Goal: Information Seeking & Learning: Learn about a topic

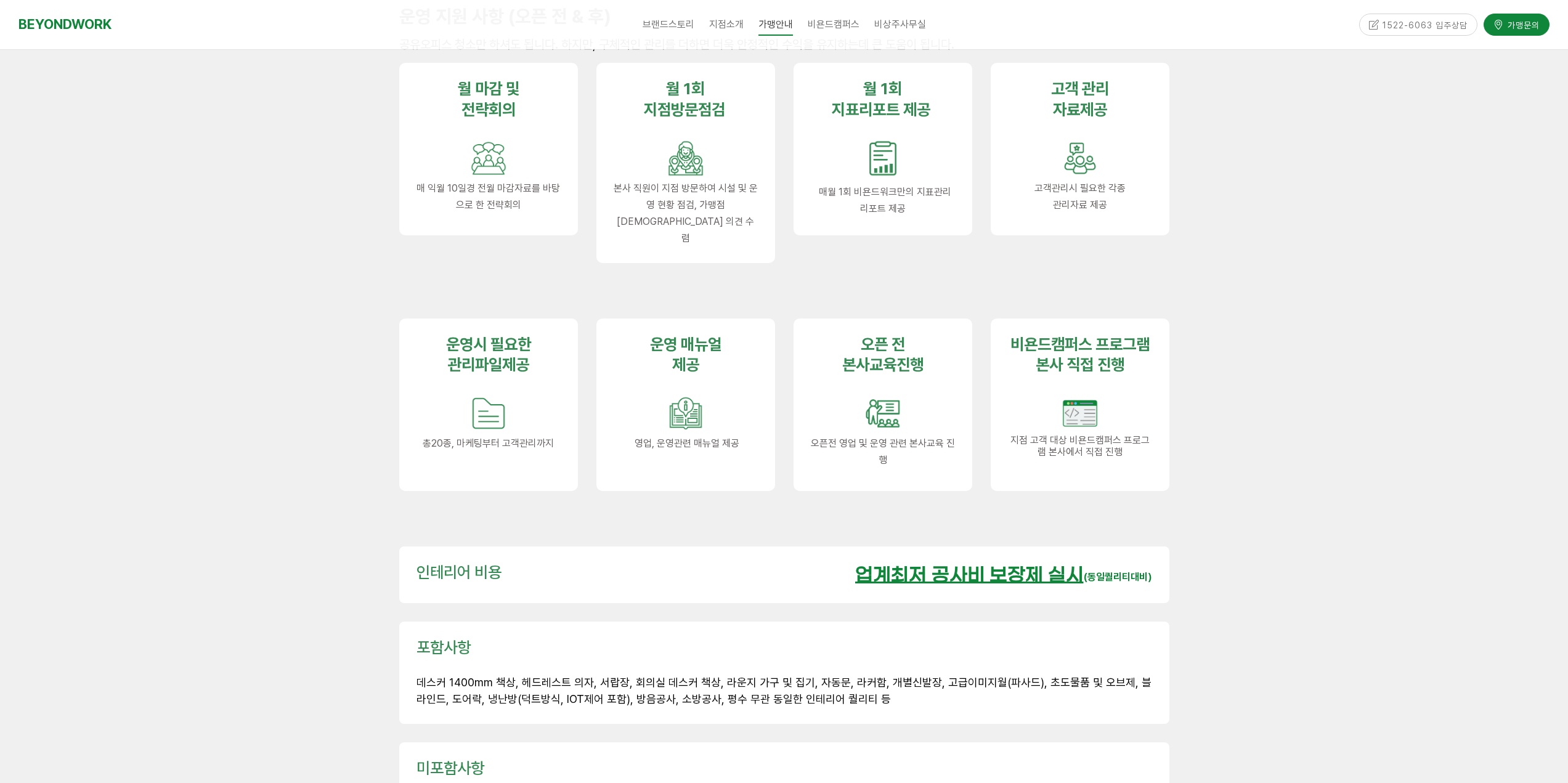
scroll to position [1602, 0]
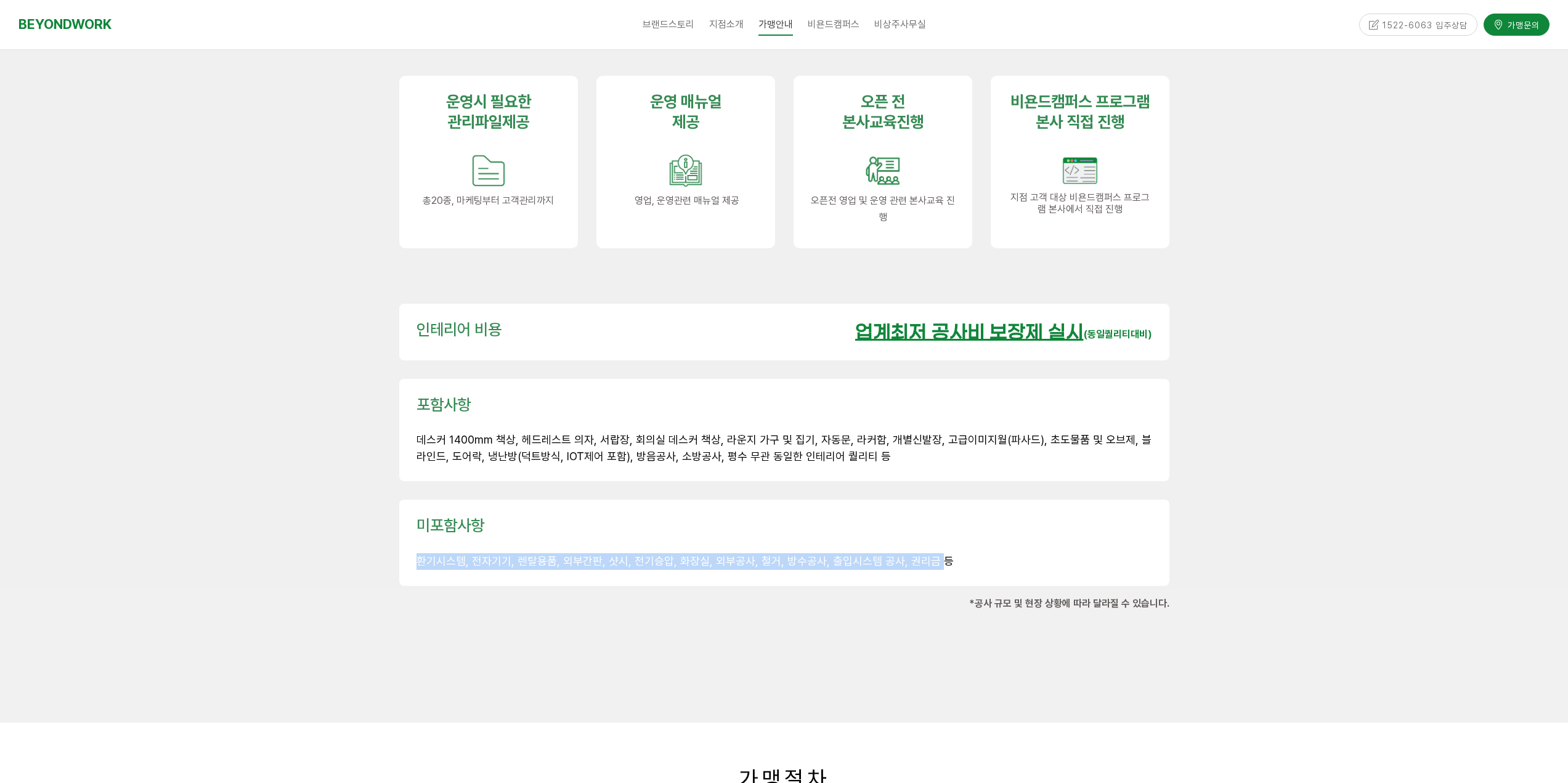
drag, startPoint x: 418, startPoint y: 536, endPoint x: 915, endPoint y: 532, distance: 497.0
click at [926, 555] on span "환기시스템, 전자기기, 렌탈용품, 외부간판, 샷시, 전기승압, 화장실, 외부공사, 철거, 방수공사, 출입시스템 공사, 권리금 등" at bounding box center [685, 561] width 538 height 13
drag, startPoint x: 529, startPoint y: 414, endPoint x: 864, endPoint y: 441, distance: 336.1
click at [862, 441] on div "포함사항 데스커 1400mm 책상, 헤드레스트 의자, 서랍장, 회의실 데스커 책상, 라운지 가구 및 집기, 자동문, 라커함, 개별신발장, 고급…" at bounding box center [785, 430] width 771 height 103
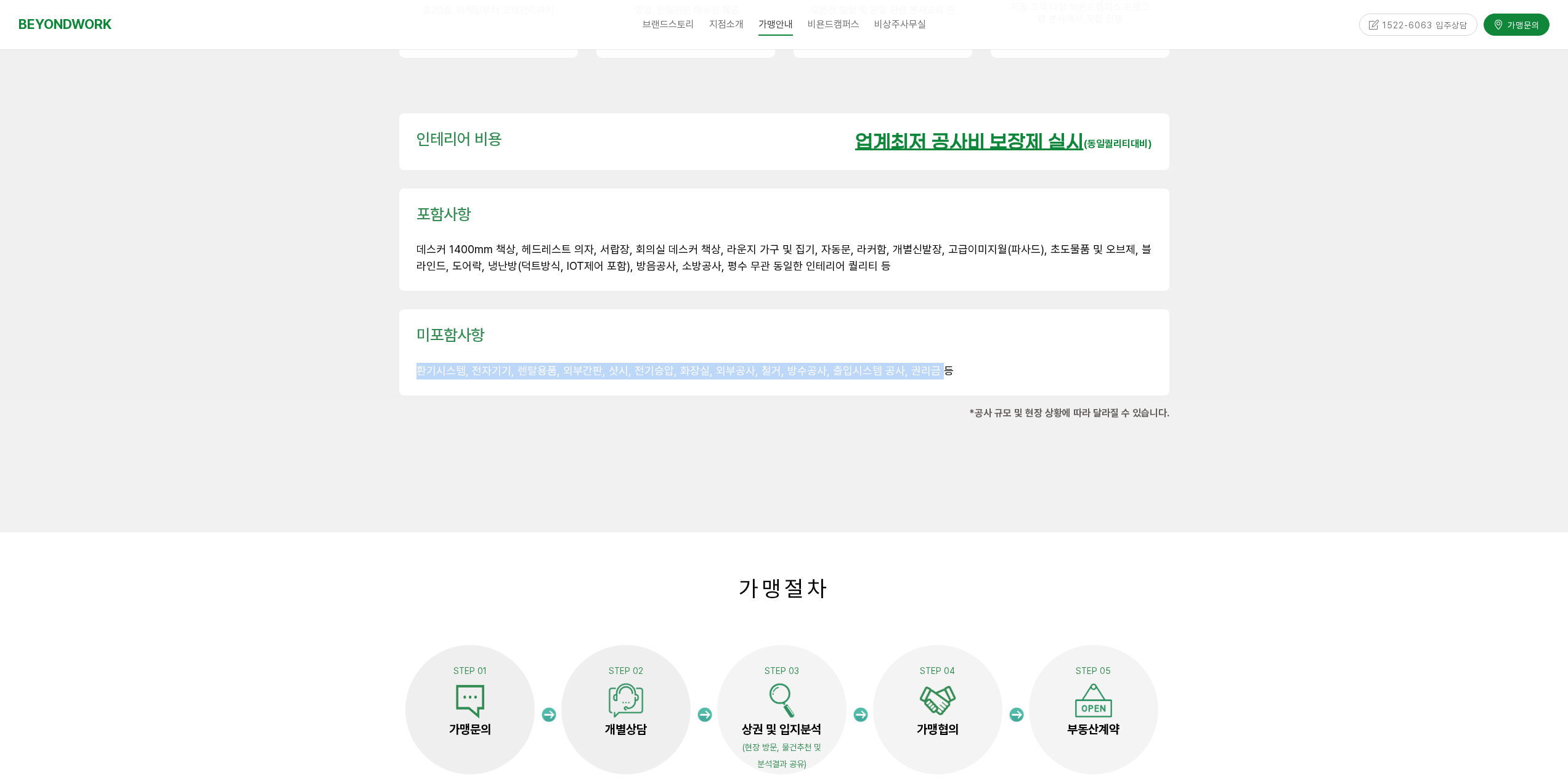
scroll to position [1725, 0]
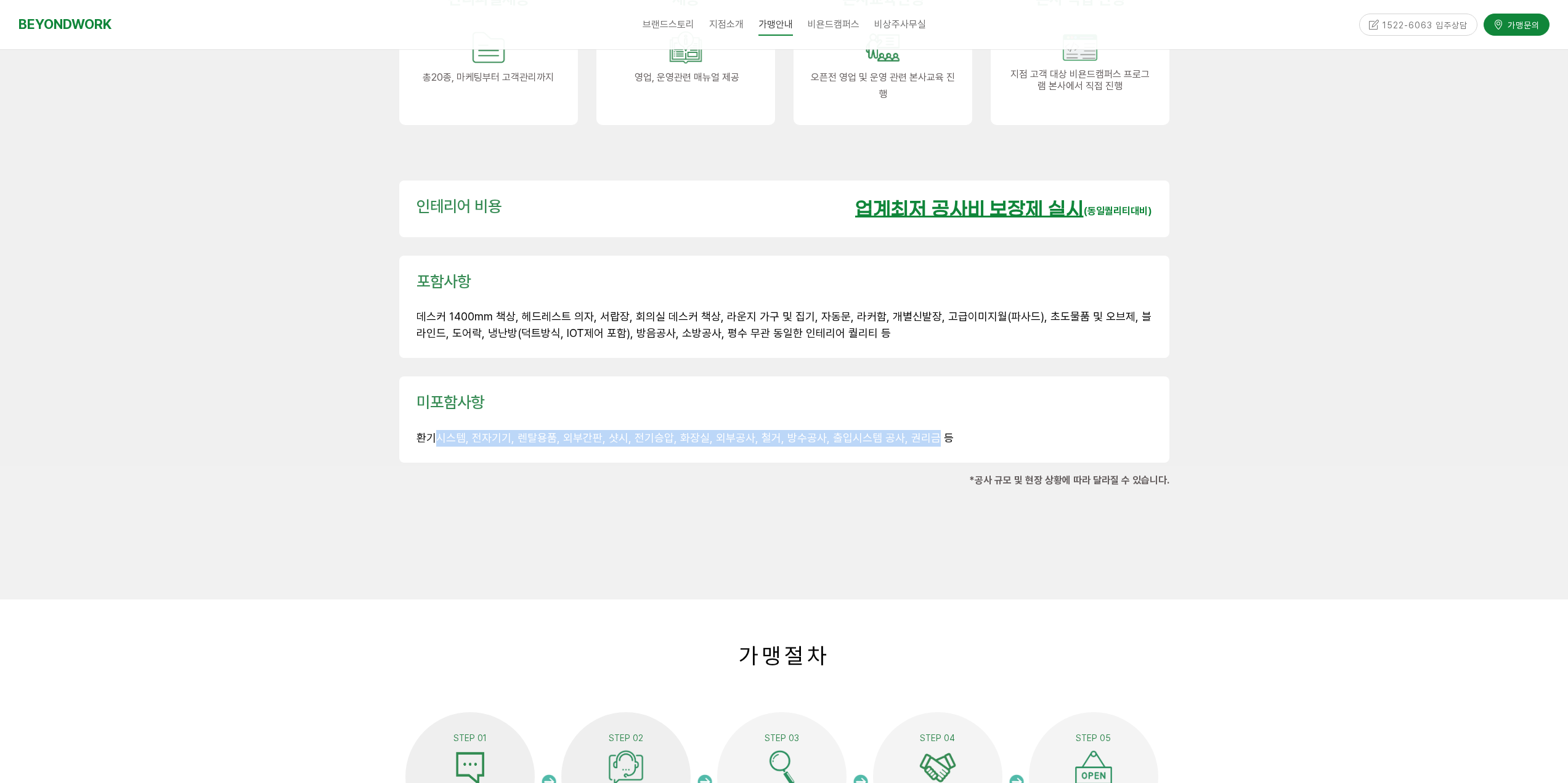
drag, startPoint x: 431, startPoint y: 410, endPoint x: 920, endPoint y: 422, distance: 489.1
click at [920, 422] on div "미포함사항 환기시스템, 전자기기, 렌탈용품, 외부간판, 샷시, 전기승압, 화장실, 외부공사, 철거, 방수공사, 출입시스템 공사, 권리금 등" at bounding box center [785, 419] width 771 height 86
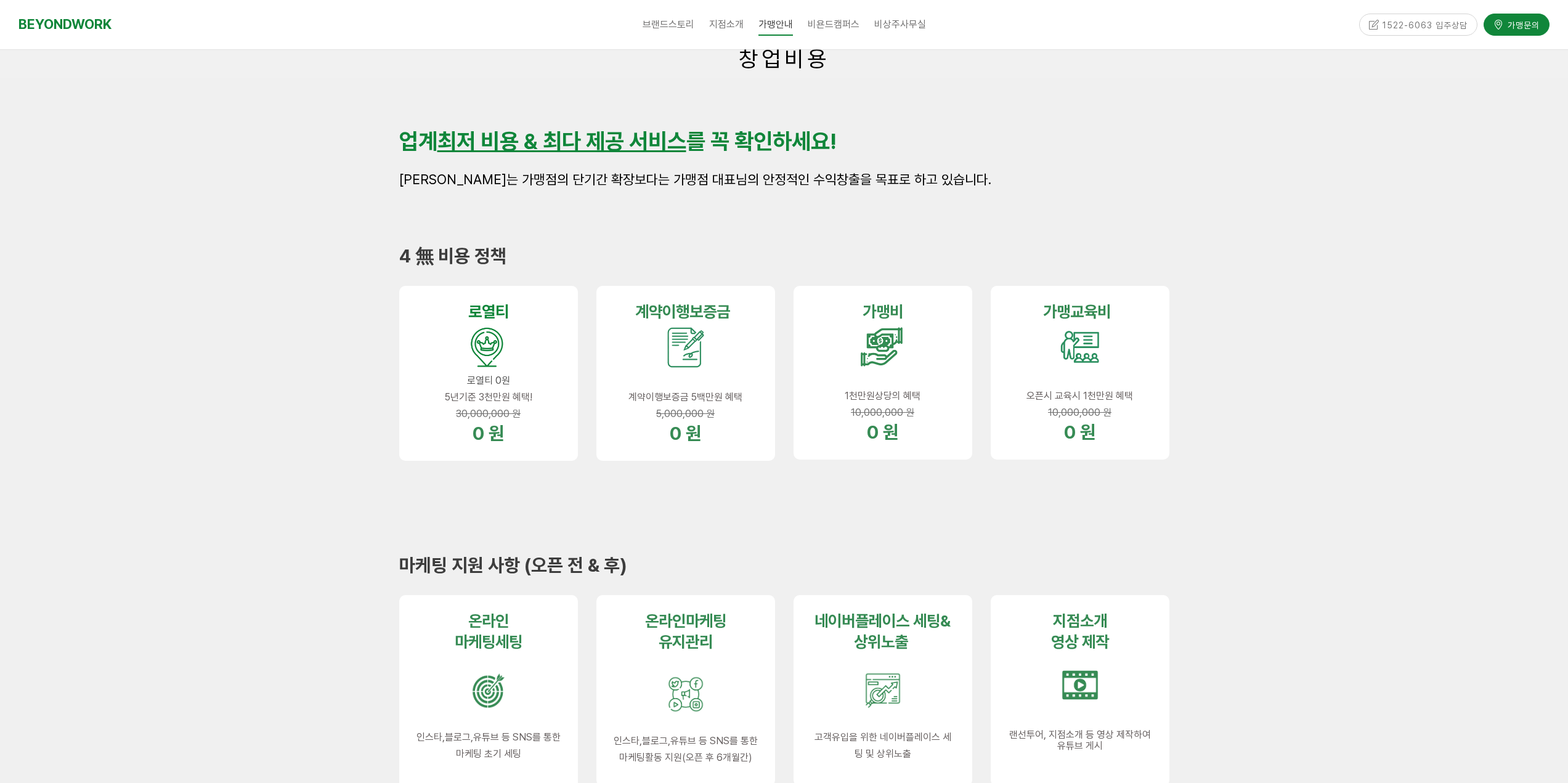
scroll to position [0, 0]
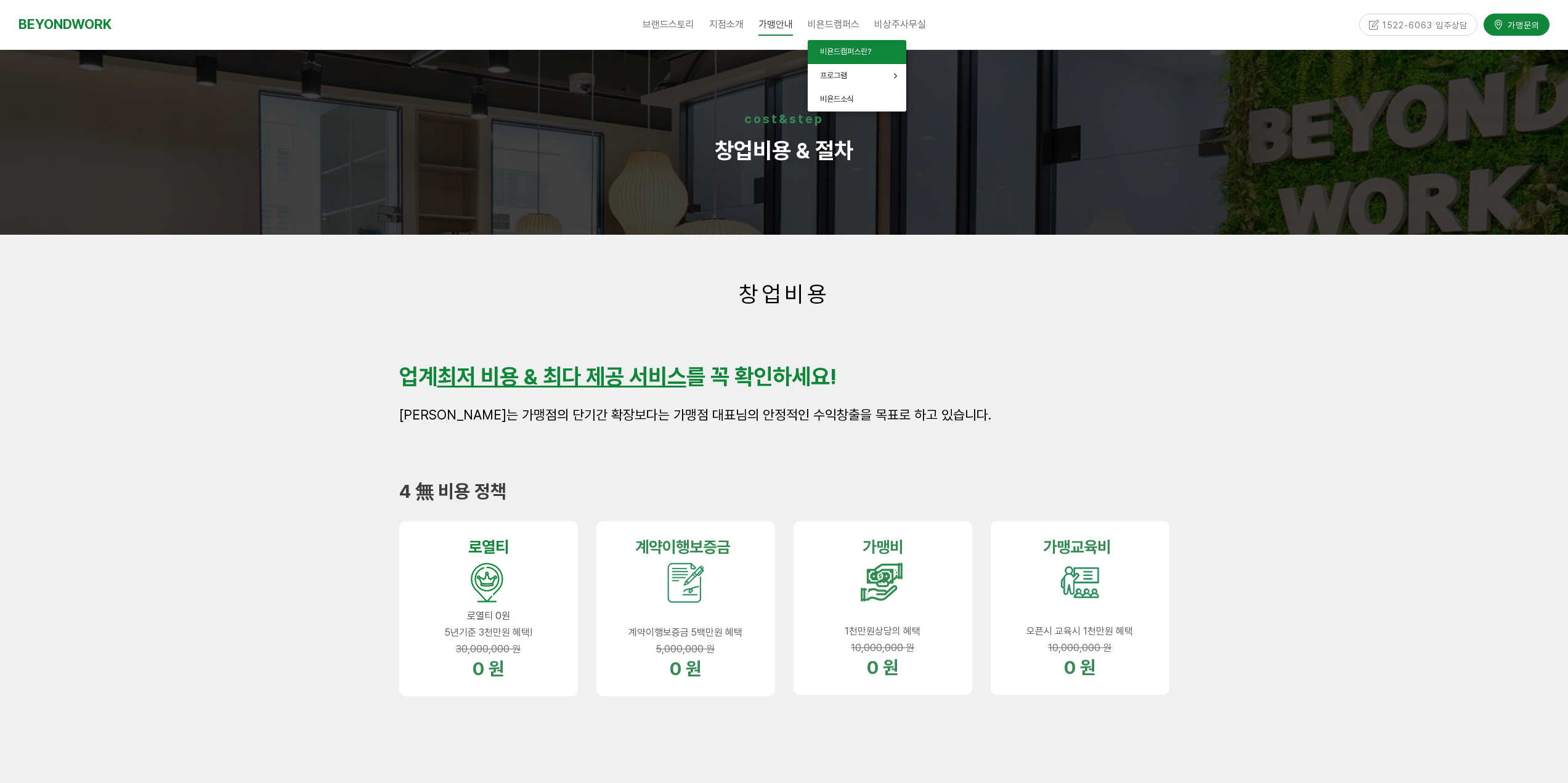
click at [831, 51] on span "비욘드캠퍼스란?" at bounding box center [845, 51] width 51 height 9
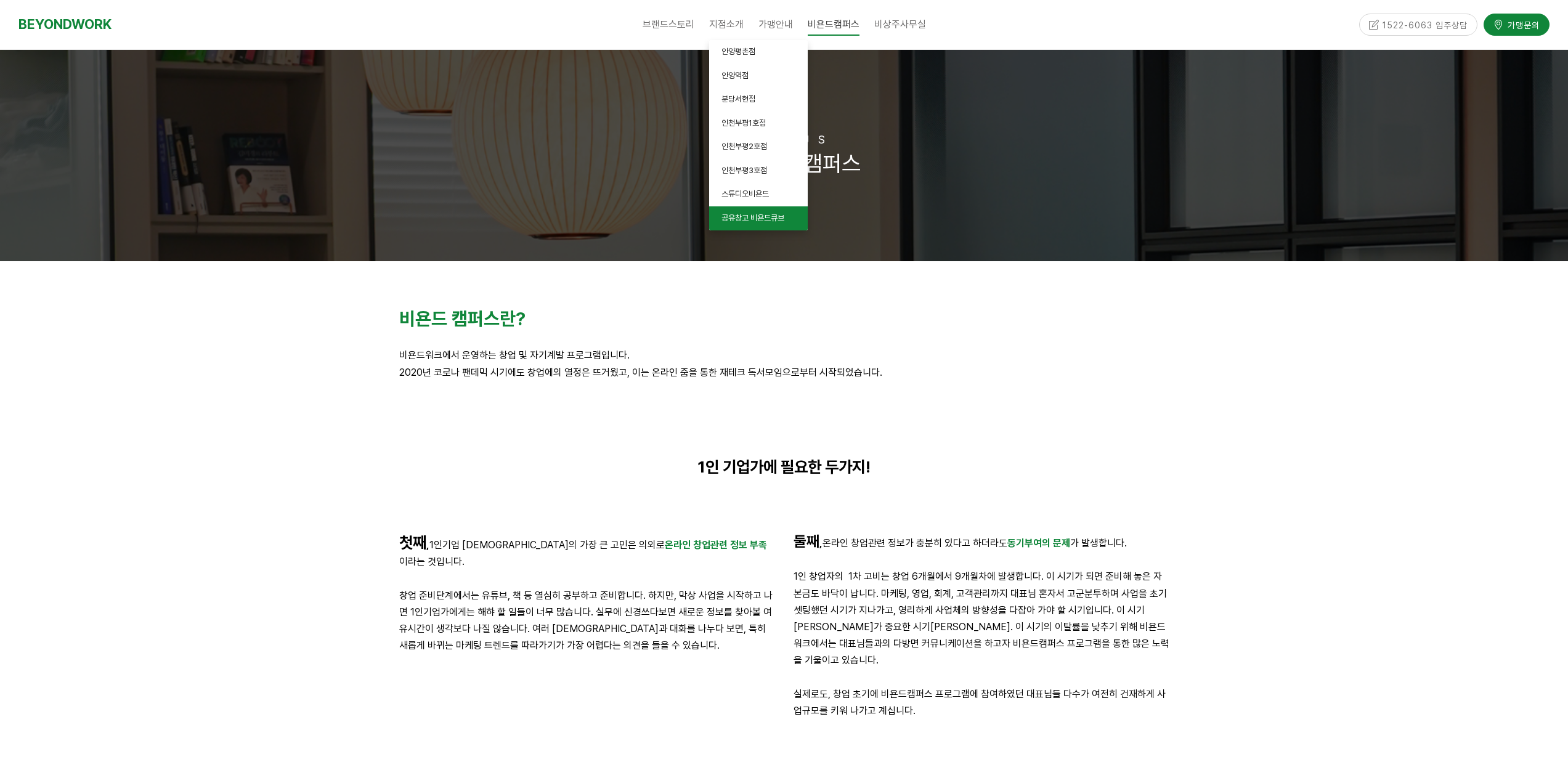
click at [755, 218] on span "공유창고 비욘드큐브" at bounding box center [753, 218] width 63 height 9
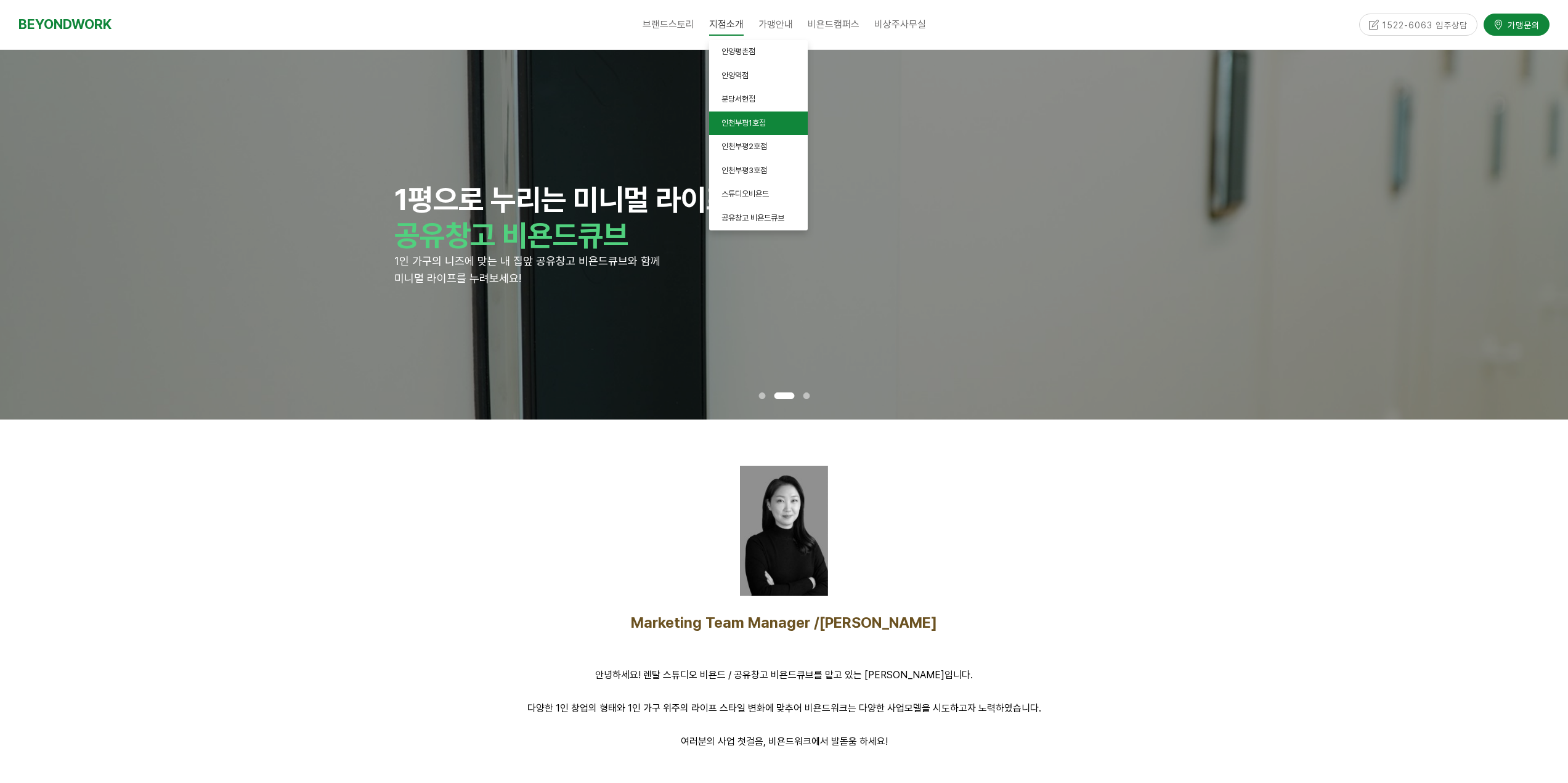
click at [753, 118] on span "인천부평1호점" at bounding box center [744, 123] width 45 height 9
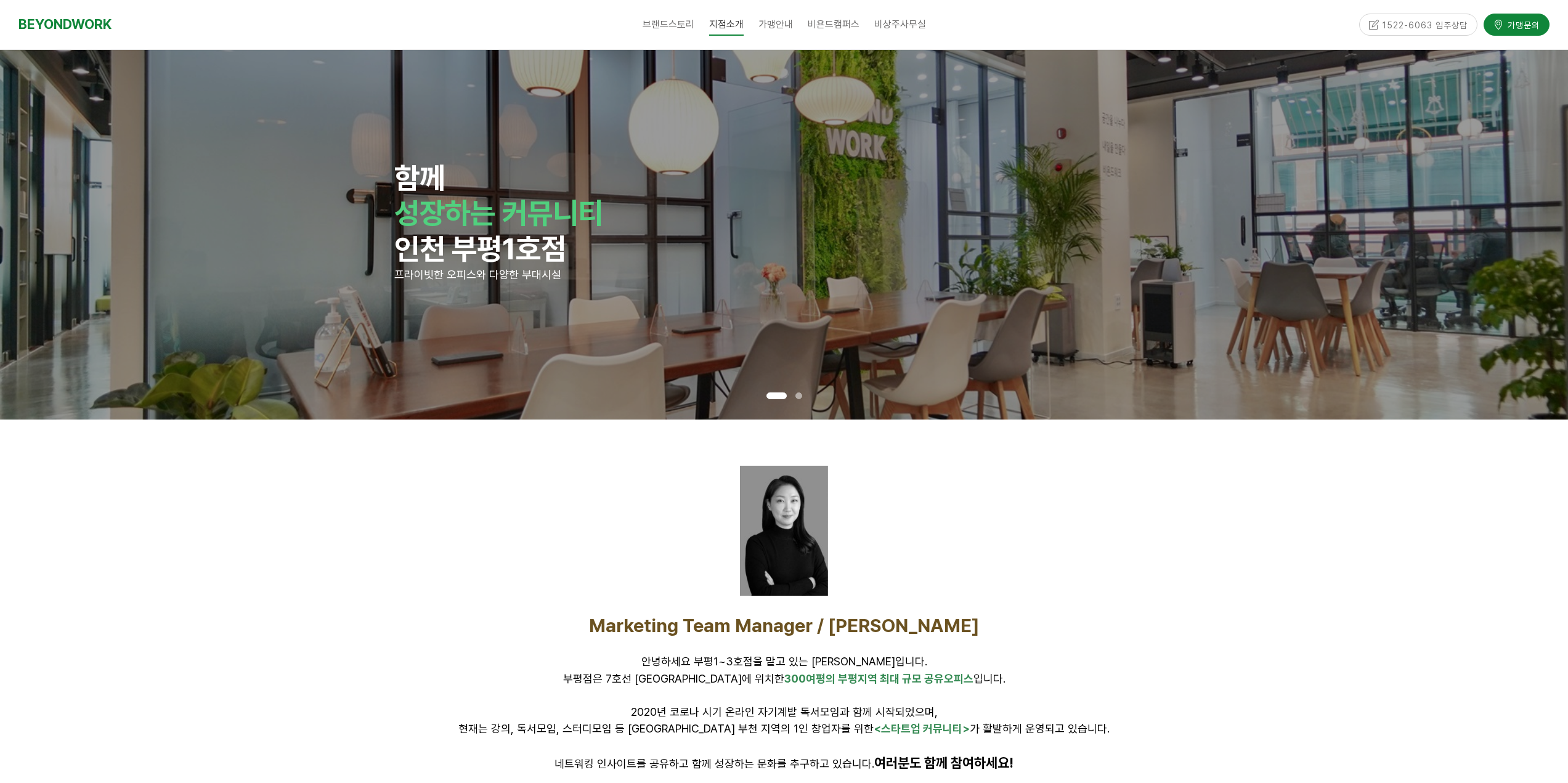
click at [802, 399] on div at bounding box center [798, 396] width 15 height 13
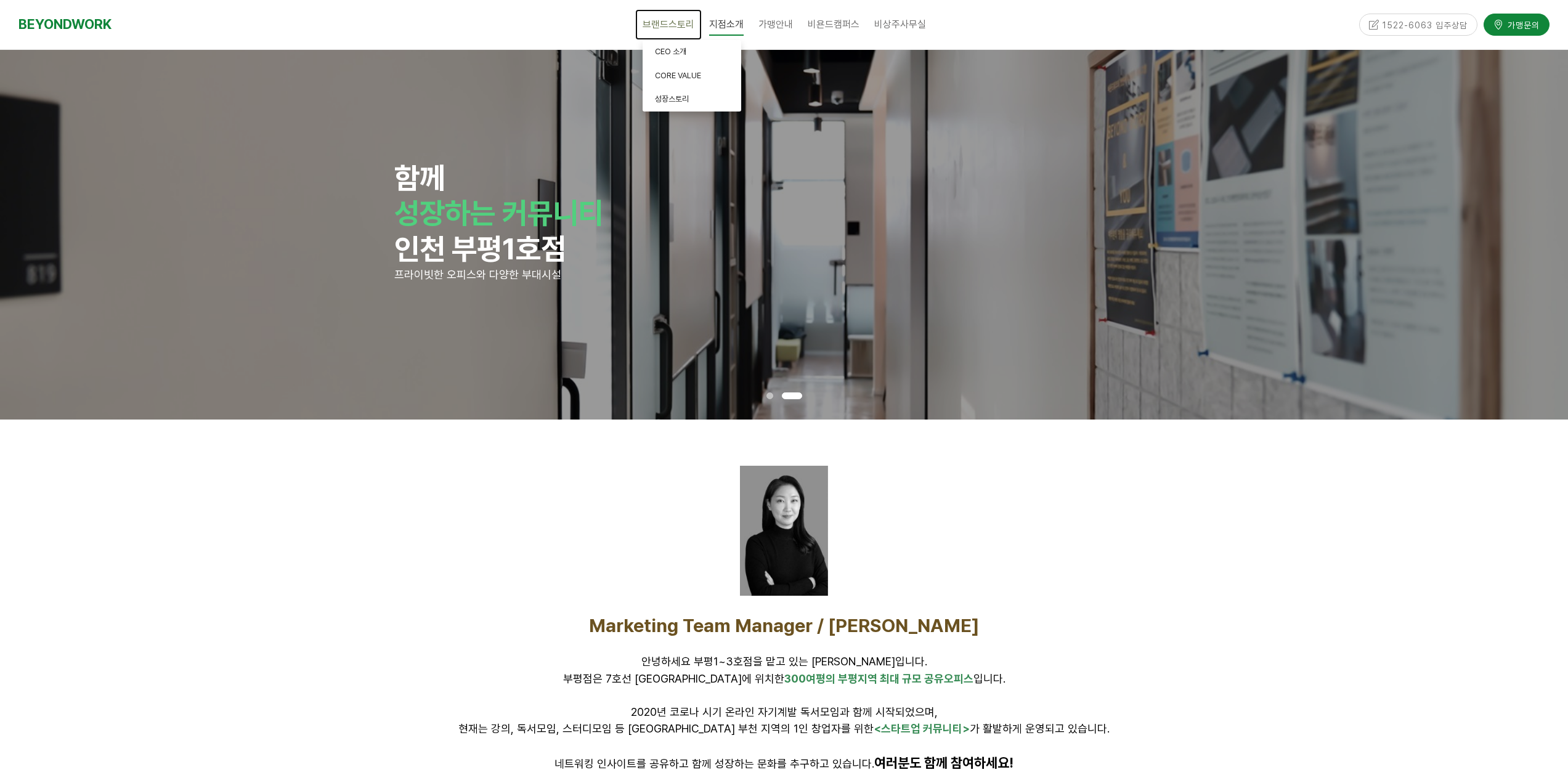
click at [677, 31] on link "브랜드스토리" at bounding box center [668, 24] width 66 height 30
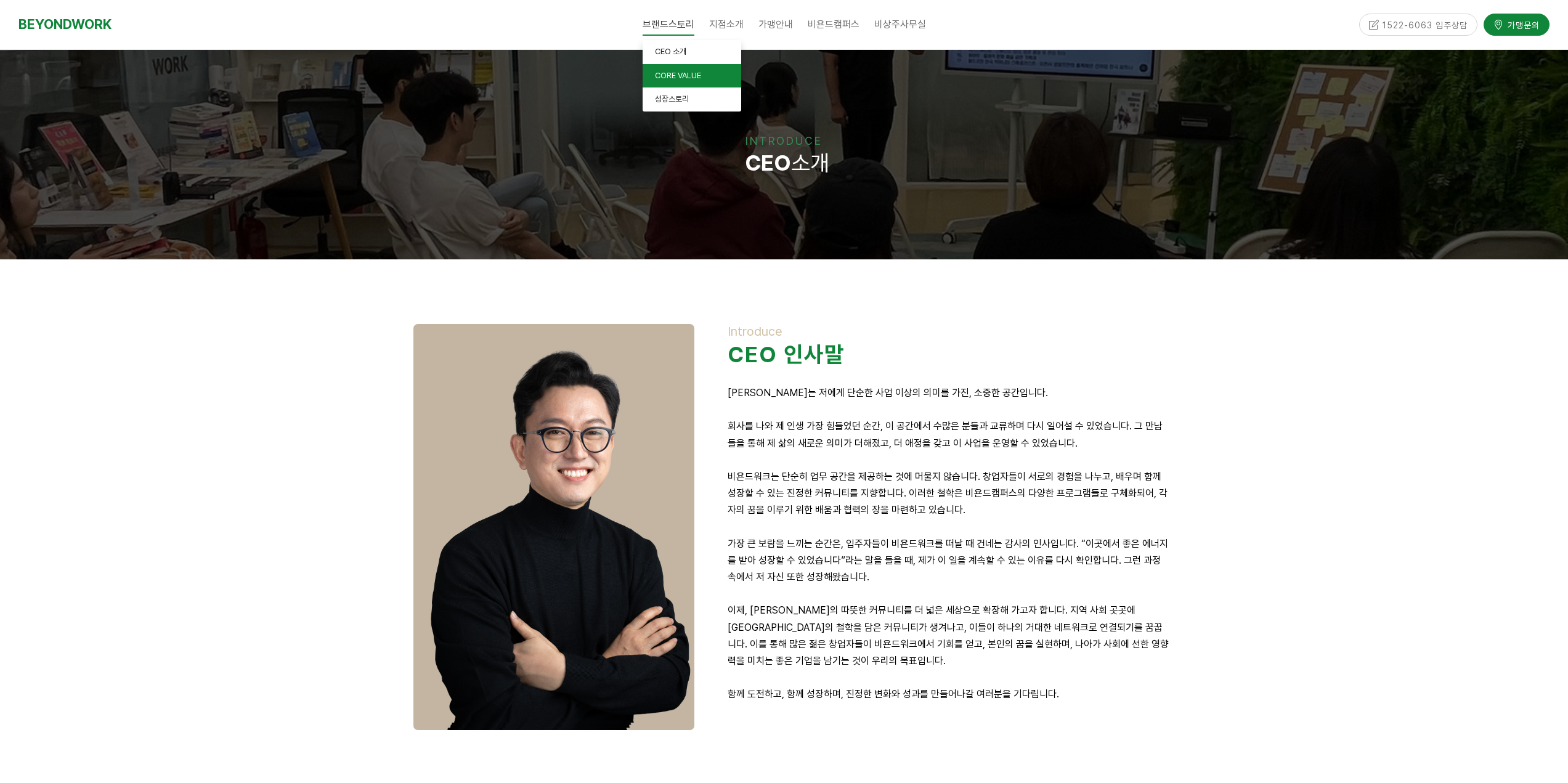
click at [678, 74] on span "CORE VALUE" at bounding box center [678, 75] width 47 height 9
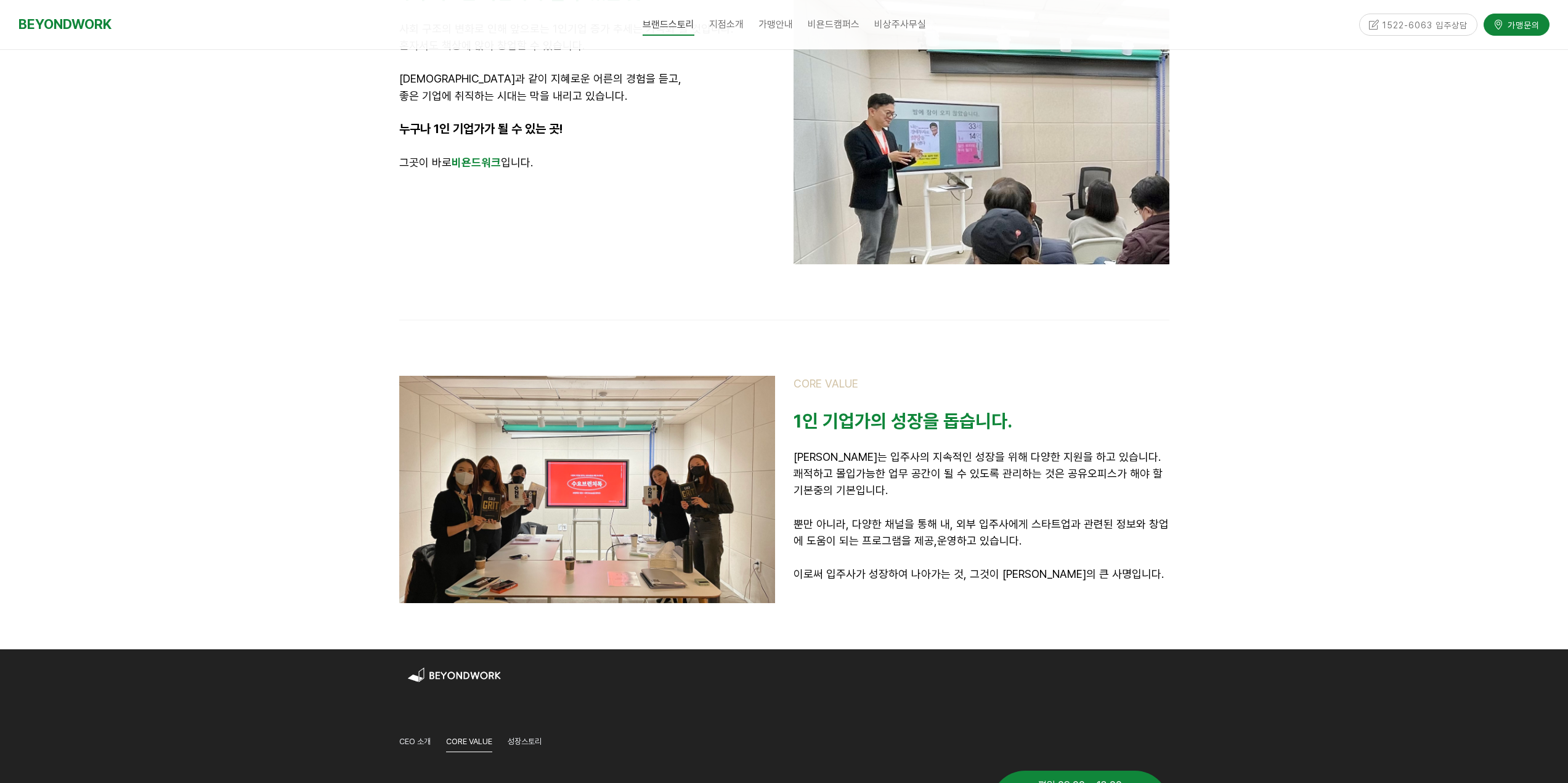
scroll to position [839, 0]
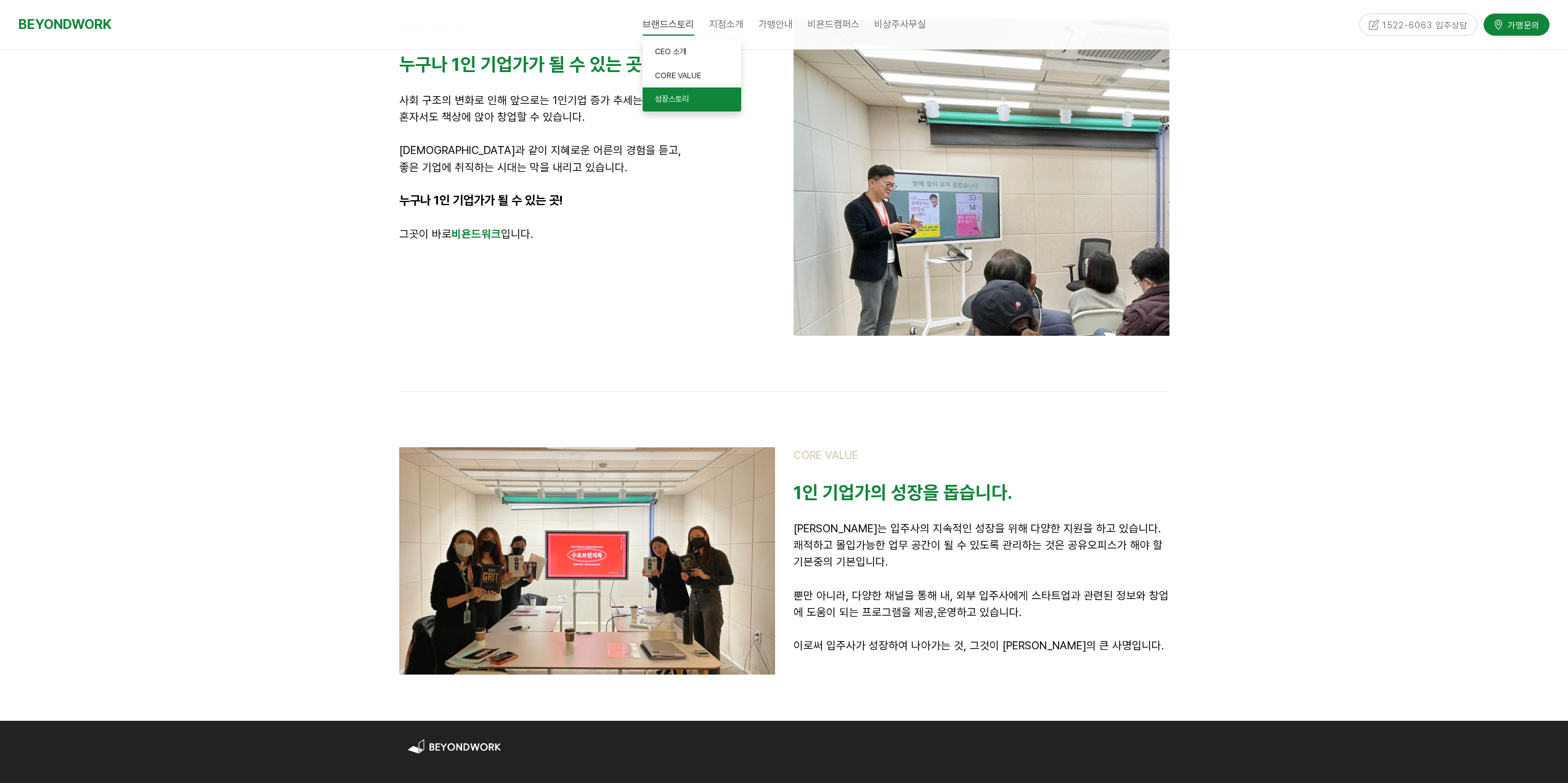
click at [689, 101] on span "성장스토리" at bounding box center [672, 99] width 34 height 9
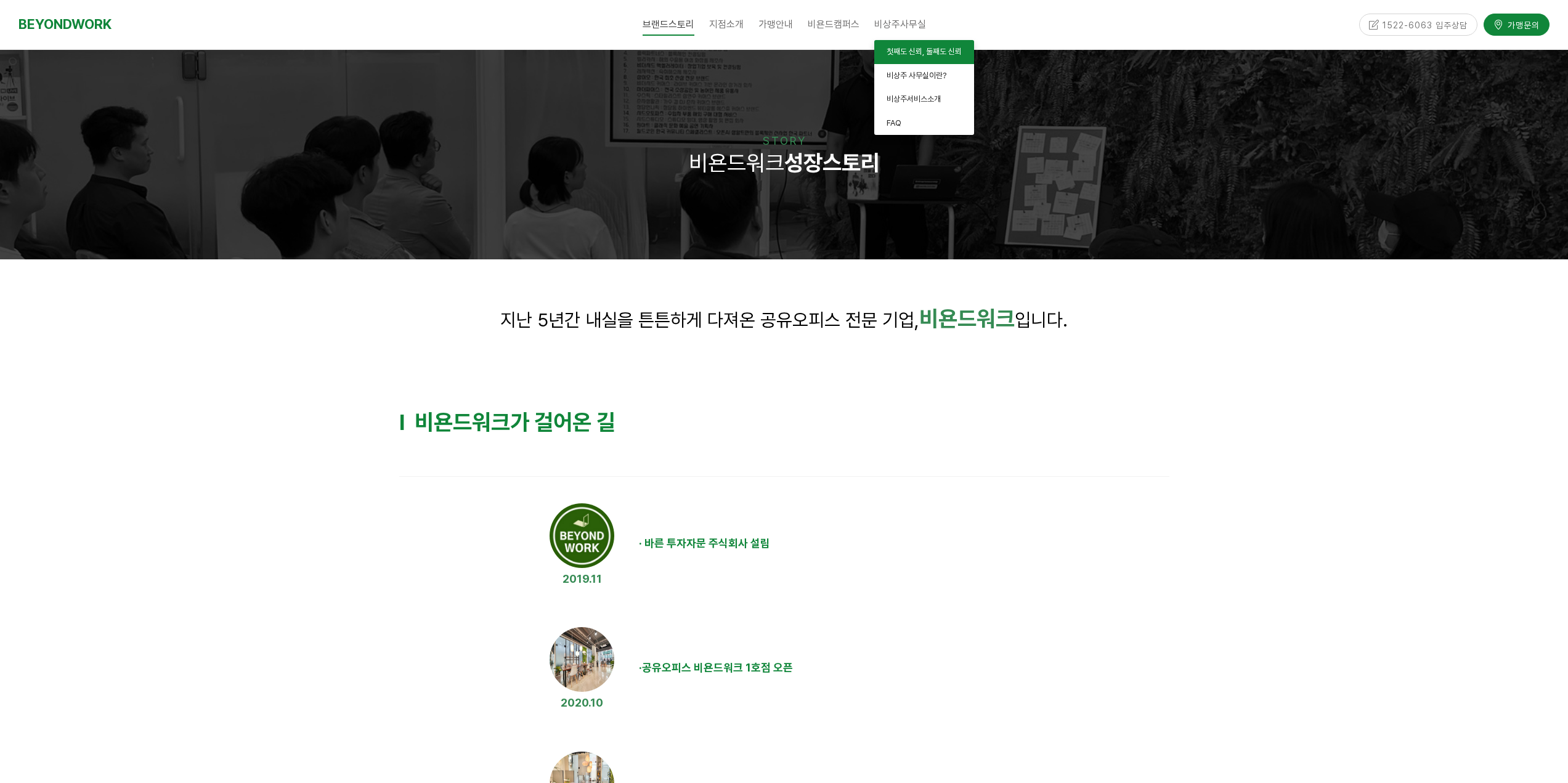
click at [900, 50] on span "첫째도 신뢰, 둘째도 신뢰" at bounding box center [925, 51] width 75 height 9
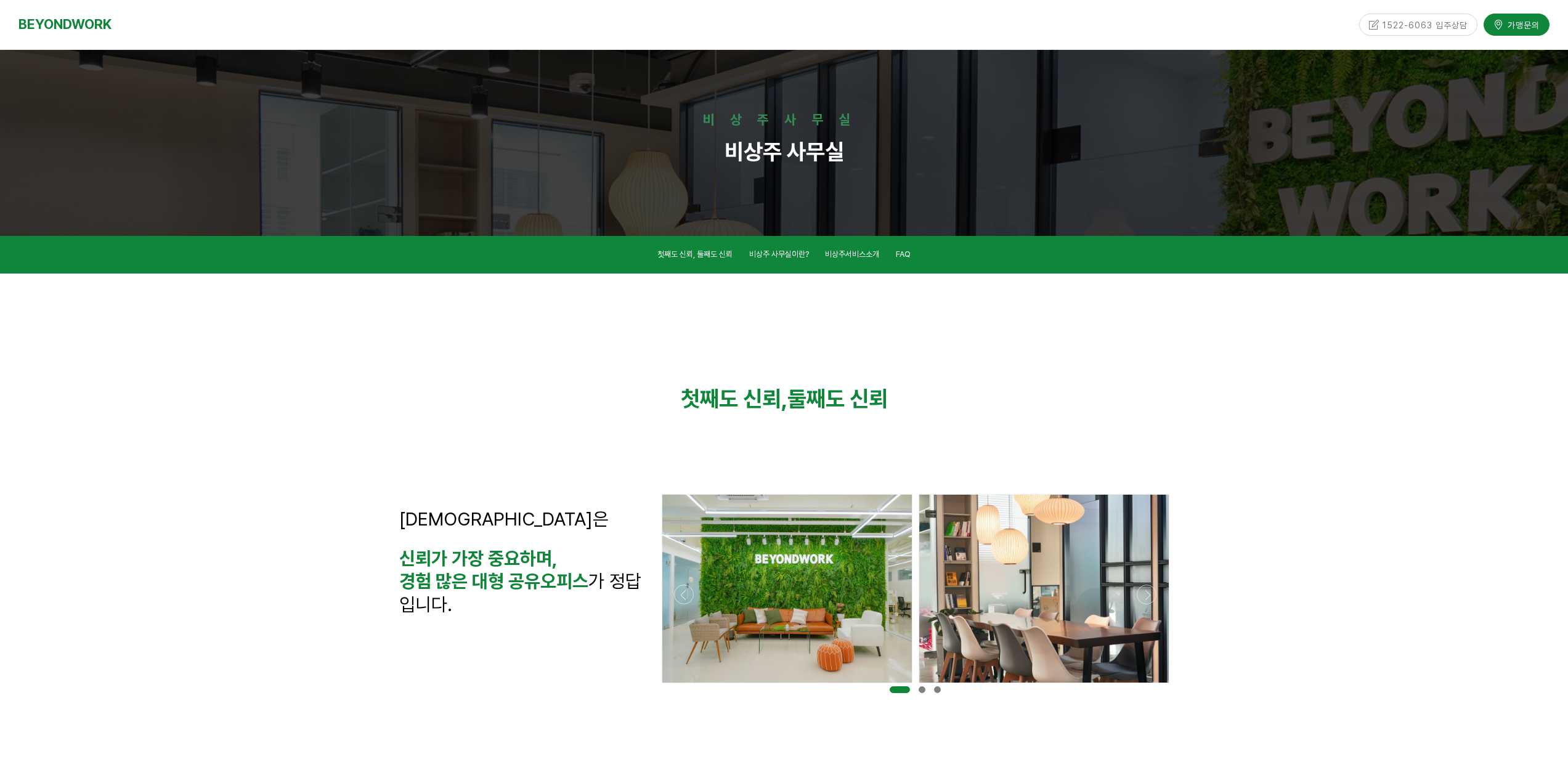
scroll to position [273, 0]
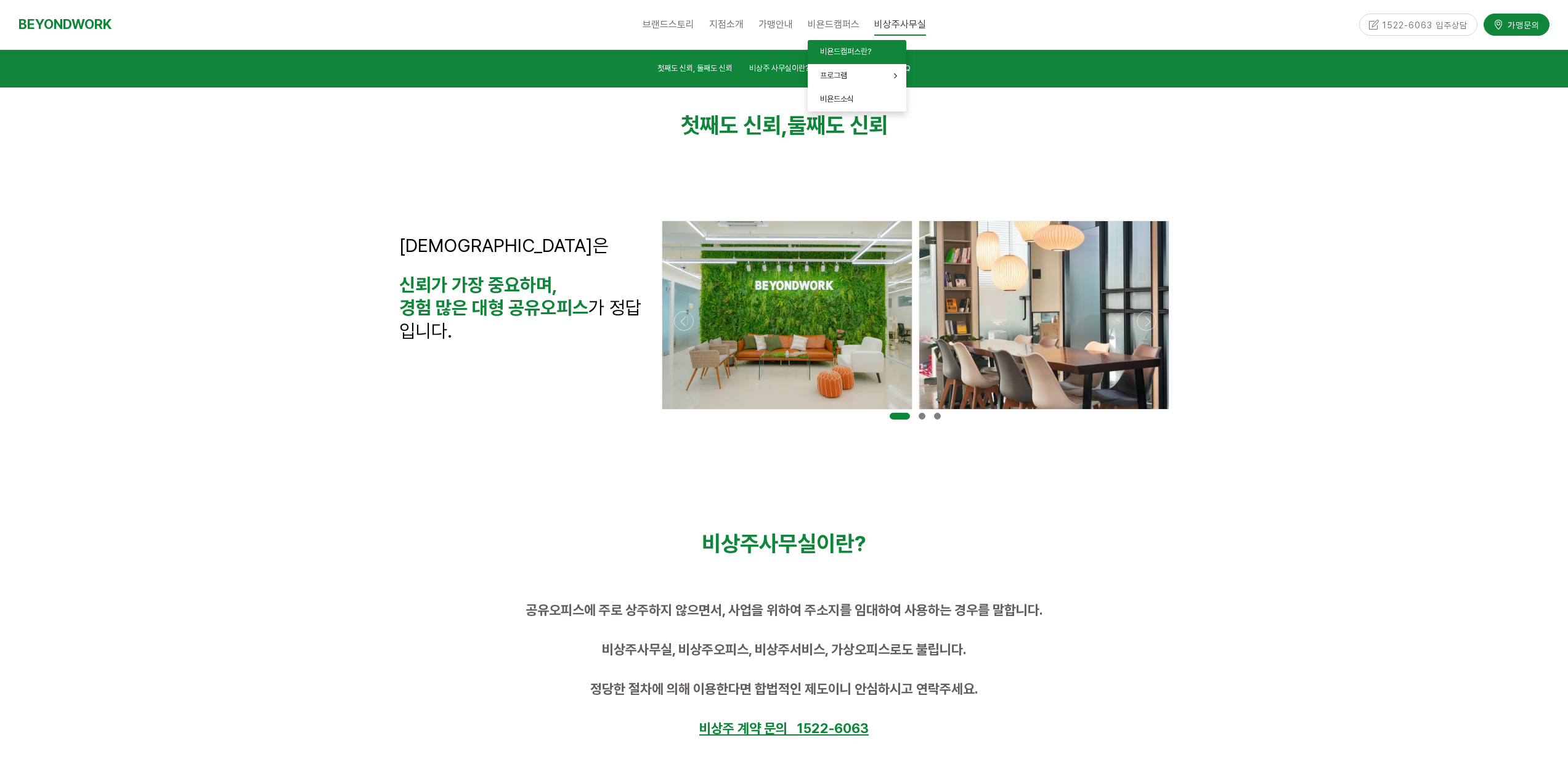
click at [840, 50] on span "비욘드캠퍼스란?" at bounding box center [845, 51] width 51 height 9
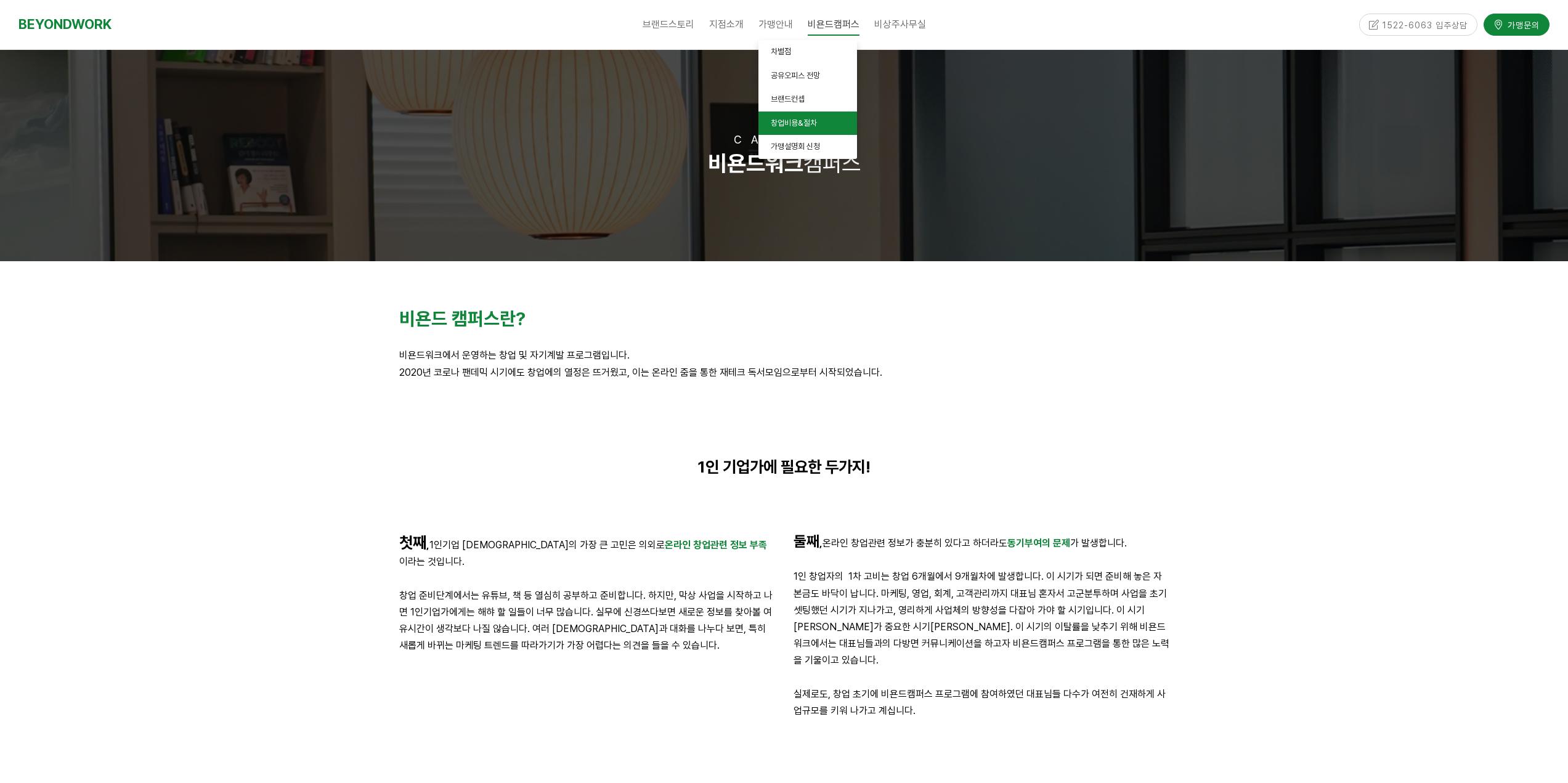
click at [809, 126] on link "창업비용&절차" at bounding box center [808, 123] width 99 height 24
